Goal: Task Accomplishment & Management: Manage account settings

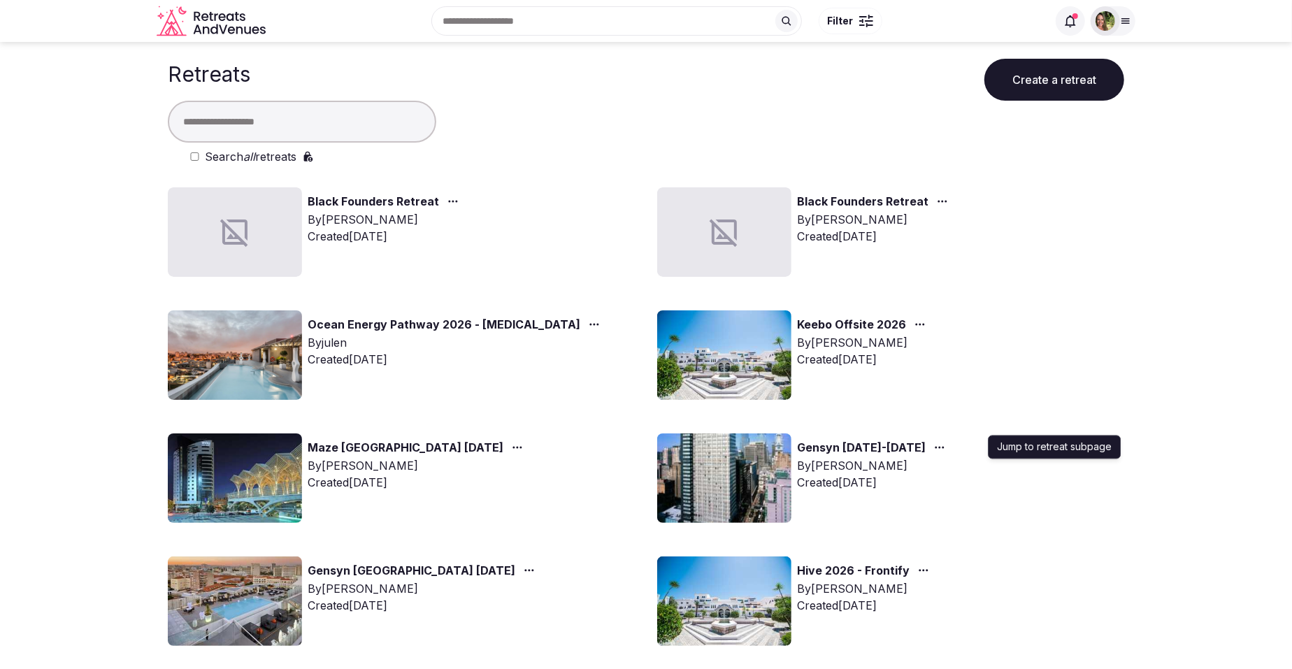
click at [945, 444] on icon "button" at bounding box center [939, 447] width 11 height 11
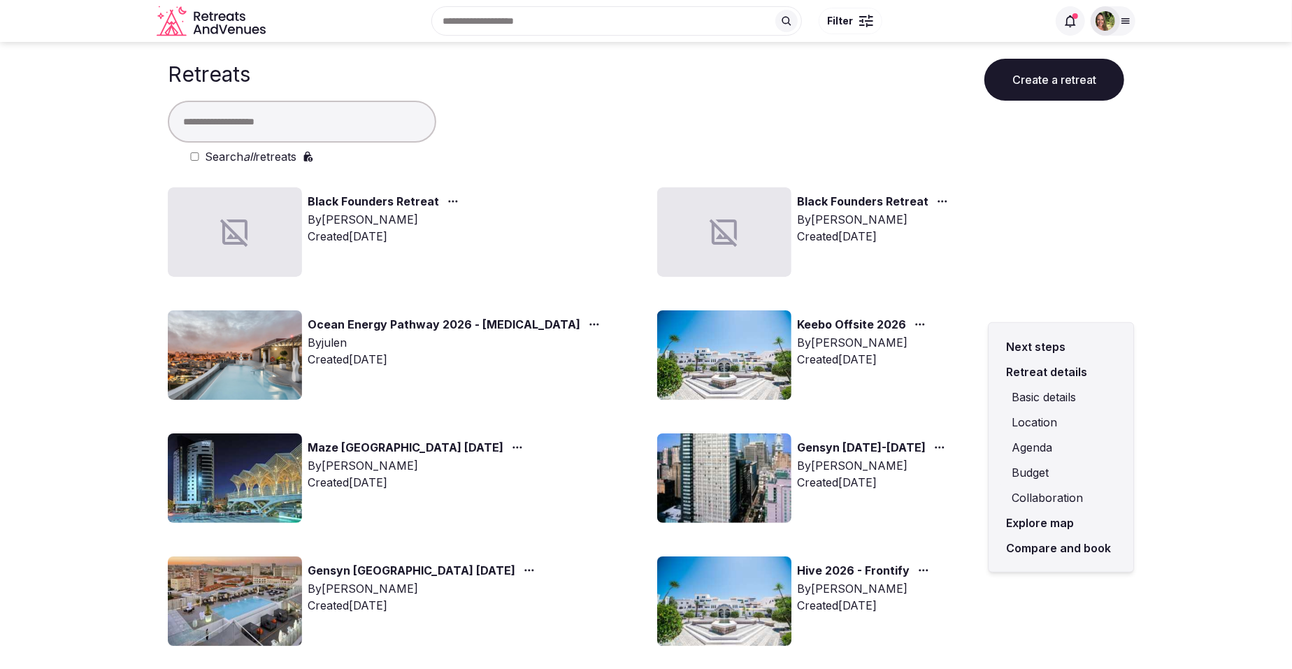
click at [1060, 544] on link "Compare and book" at bounding box center [1061, 547] width 122 height 25
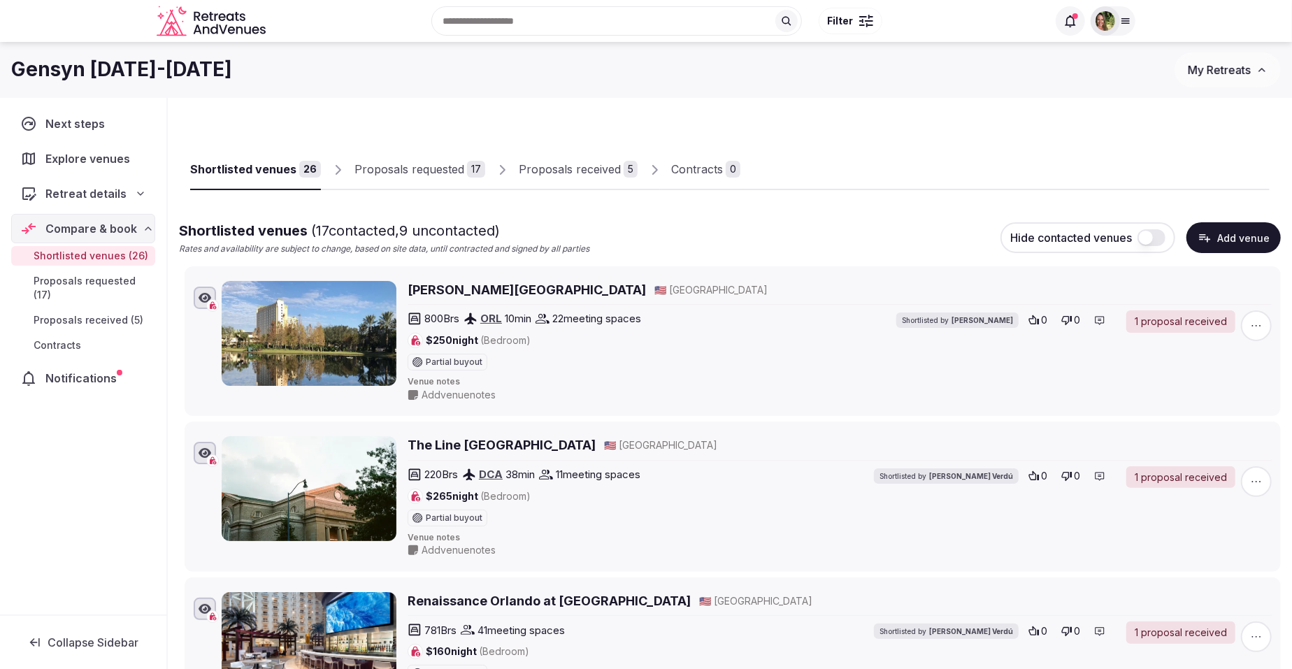
click at [574, 167] on div "Proposals received" at bounding box center [570, 169] width 102 height 17
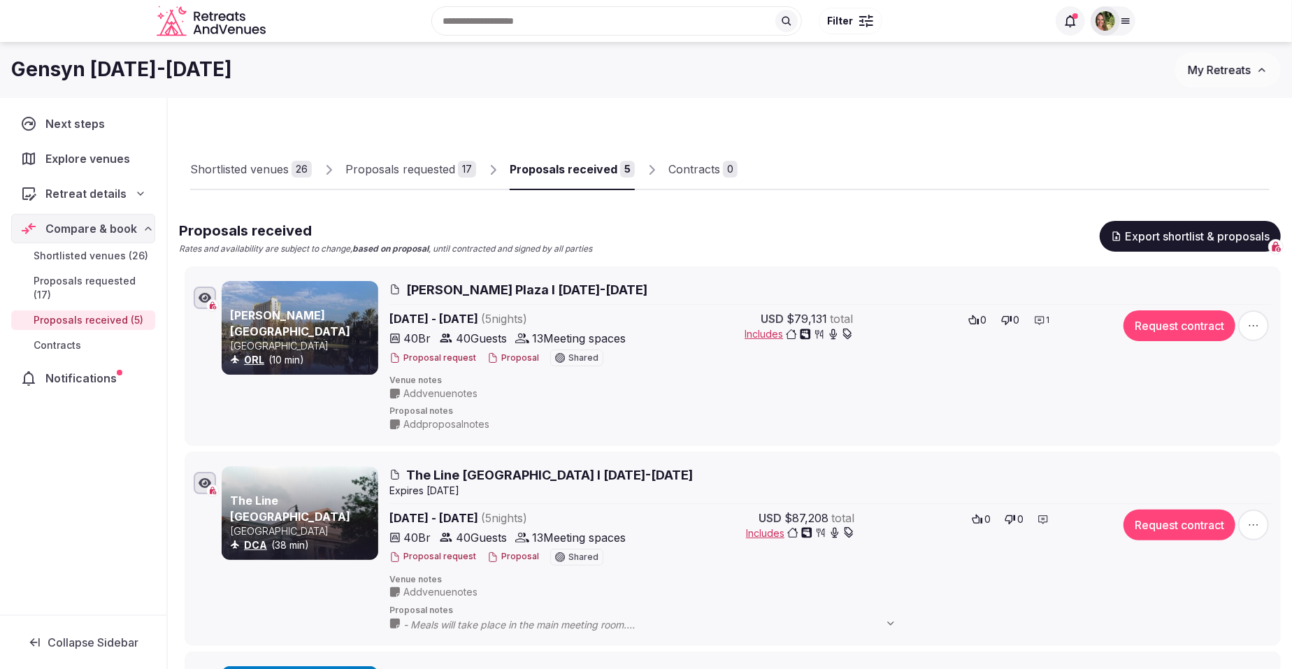
click at [509, 352] on button "Proposal" at bounding box center [513, 358] width 52 height 12
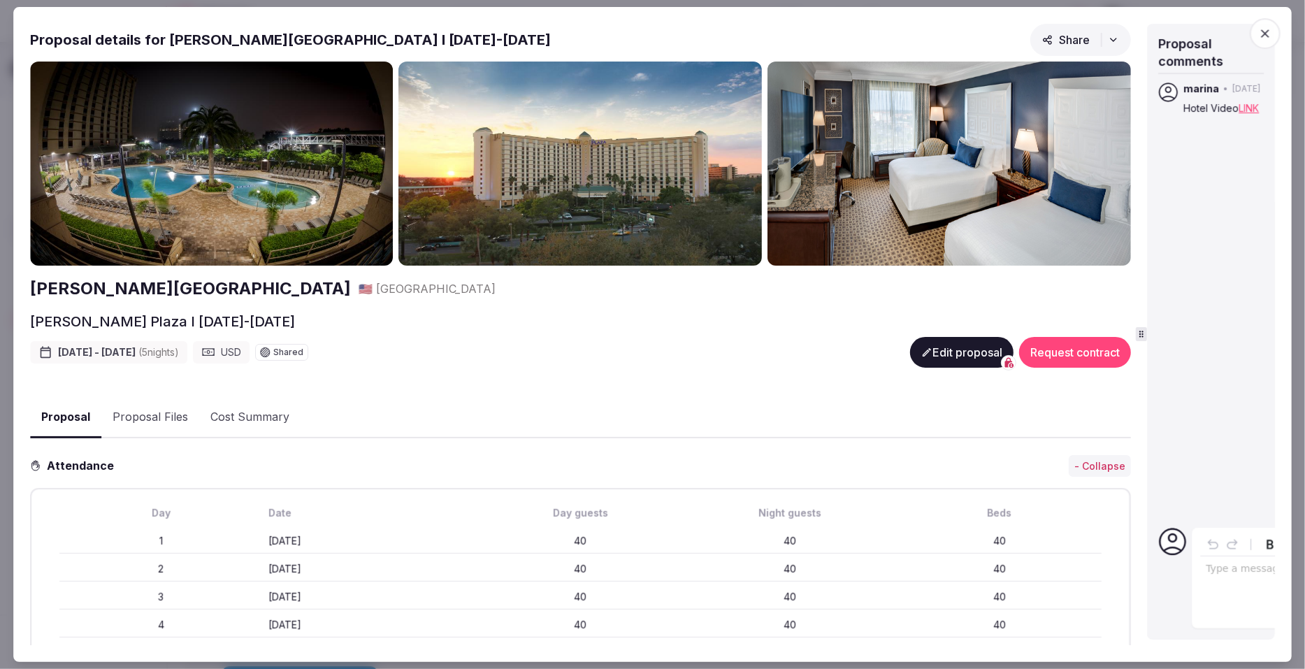
click at [1149, 298] on div "Proposal details for [PERSON_NAME][GEOGRAPHIC_DATA] I [DATE]-[DATE] Share [PERS…" at bounding box center [653, 335] width 1246 height 622
click at [937, 344] on button "Edit proposal" at bounding box center [961, 352] width 103 height 31
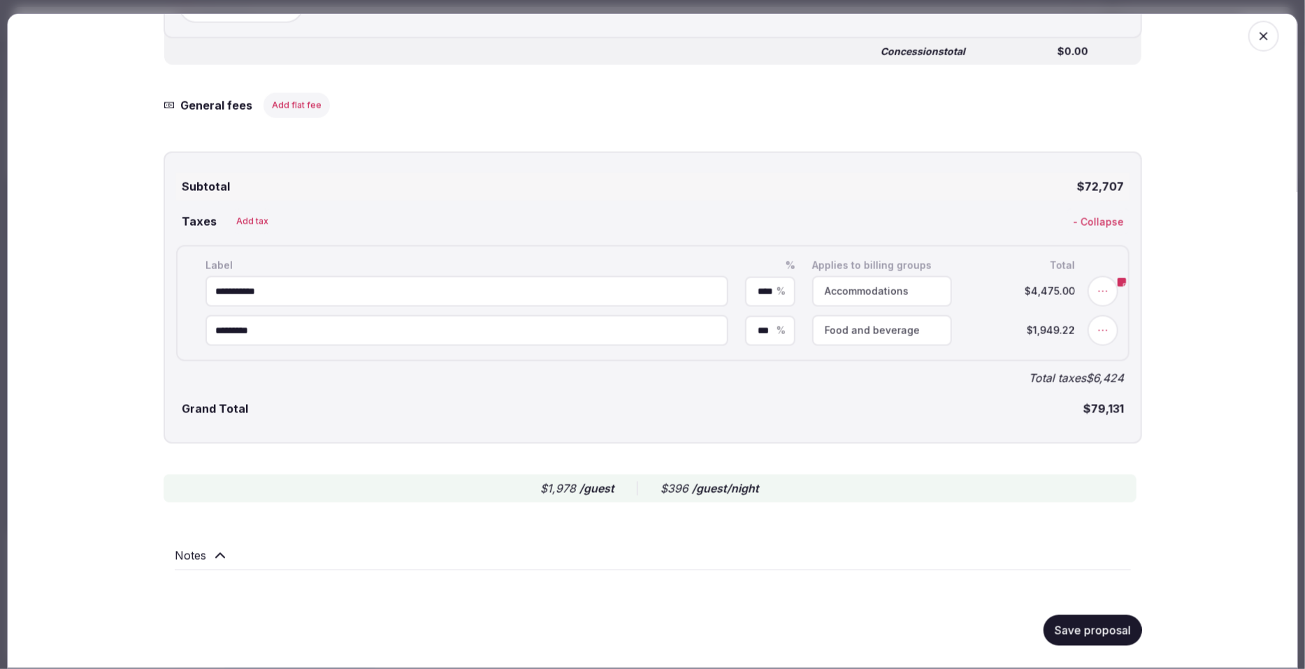
scroll to position [3578, 0]
click at [243, 222] on button "Add tax" at bounding box center [252, 222] width 49 height 25
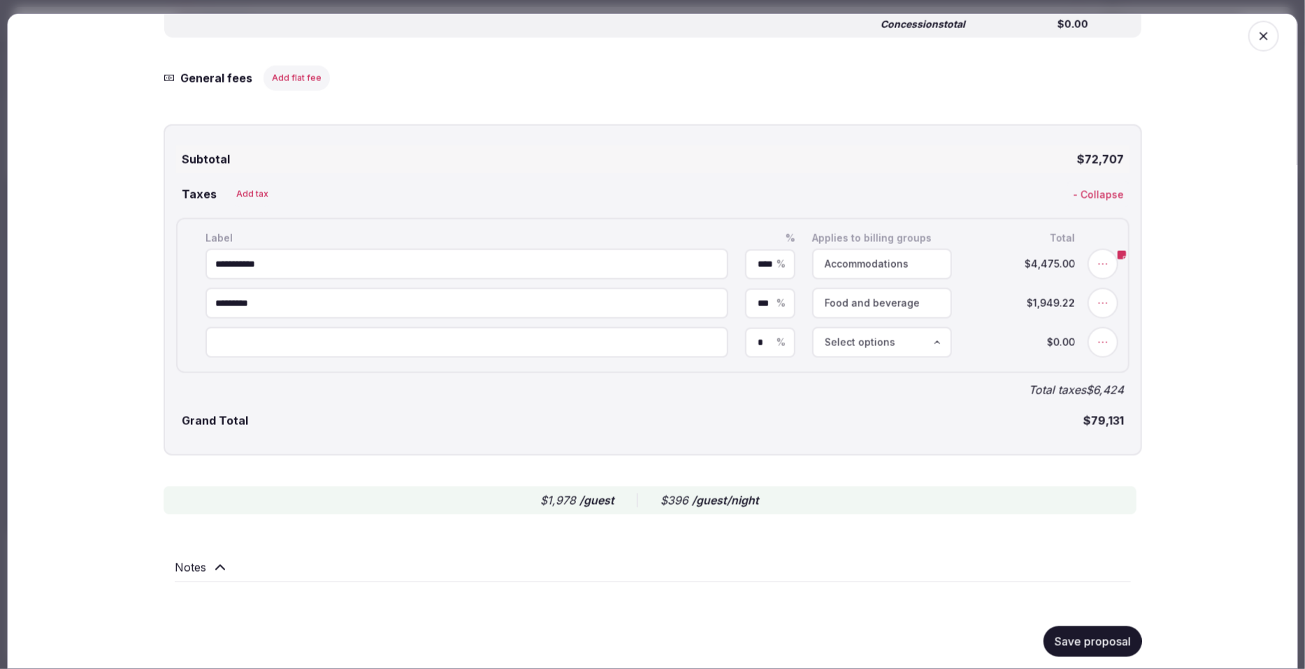
click at [240, 359] on input at bounding box center [467, 343] width 523 height 31
paste input "**********"
type input "**********"
click at [765, 348] on input "*" at bounding box center [770, 343] width 25 height 10
drag, startPoint x: 765, startPoint y: 374, endPoint x: 737, endPoint y: 374, distance: 28.7
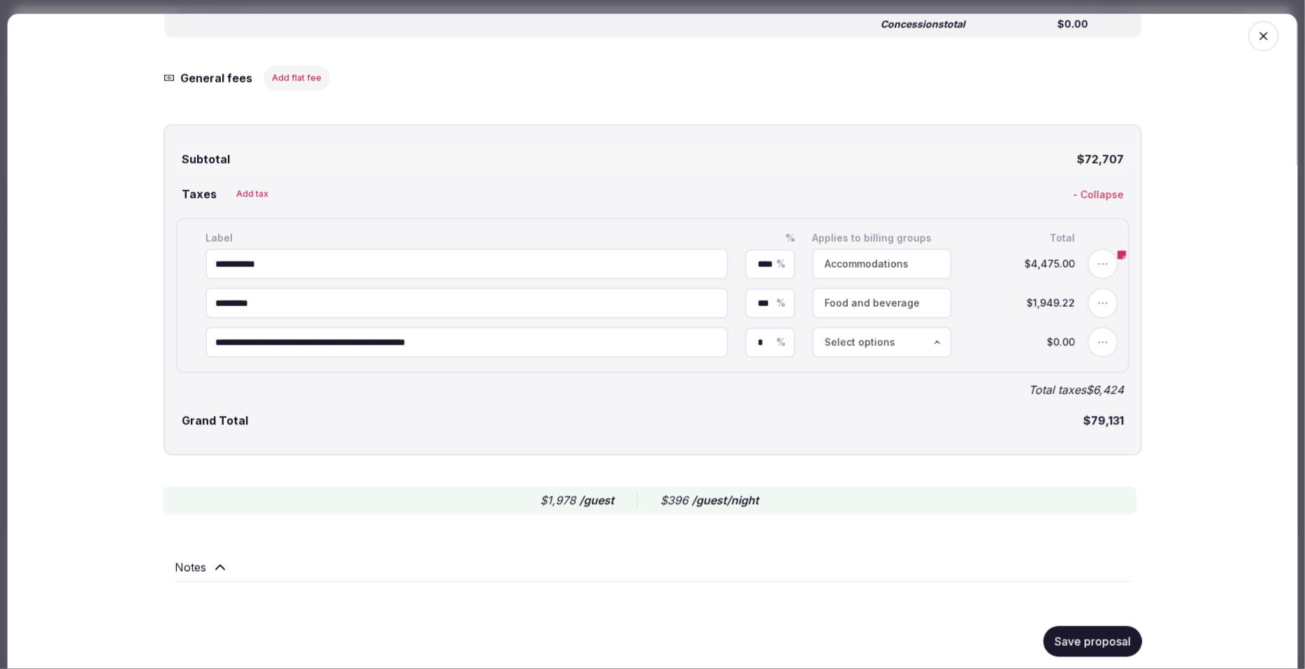
click at [758, 348] on input "*" at bounding box center [770, 343] width 25 height 10
type input "*"
click at [845, 350] on span "Select options" at bounding box center [860, 343] width 71 height 14
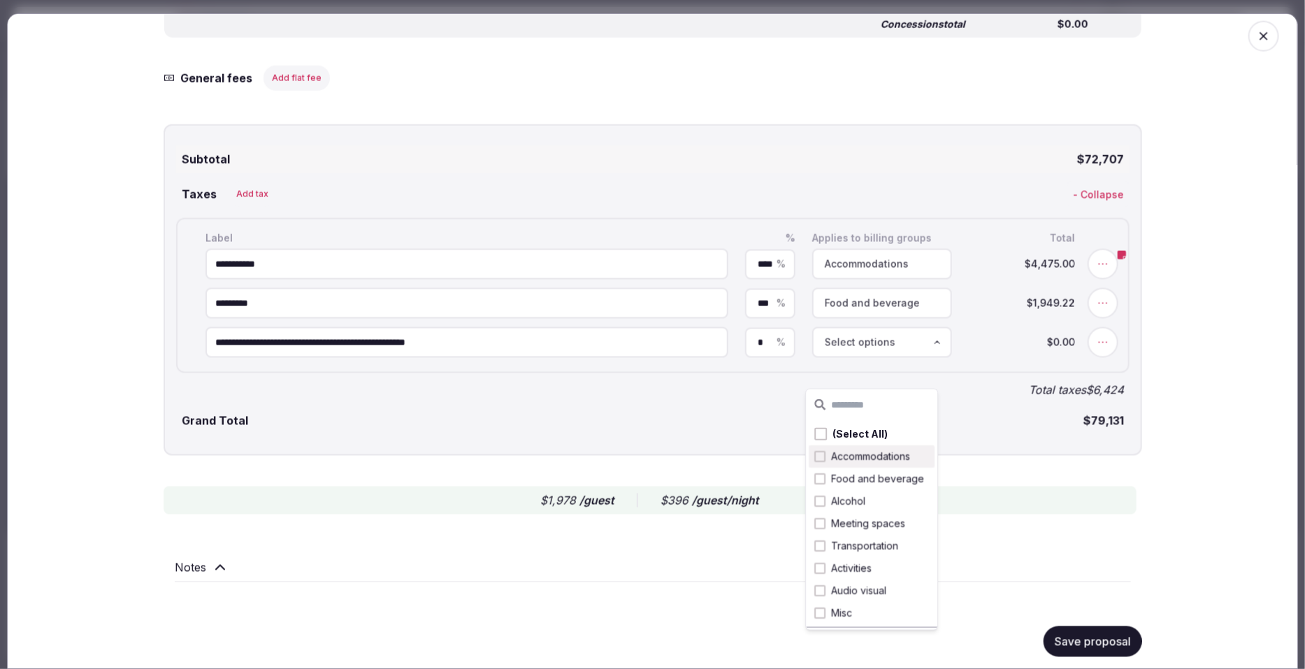
click at [854, 454] on span "Accommodations" at bounding box center [871, 456] width 79 height 14
click at [1084, 640] on button "Save proposal" at bounding box center [1093, 641] width 99 height 31
